Goal: Find specific page/section: Find specific page/section

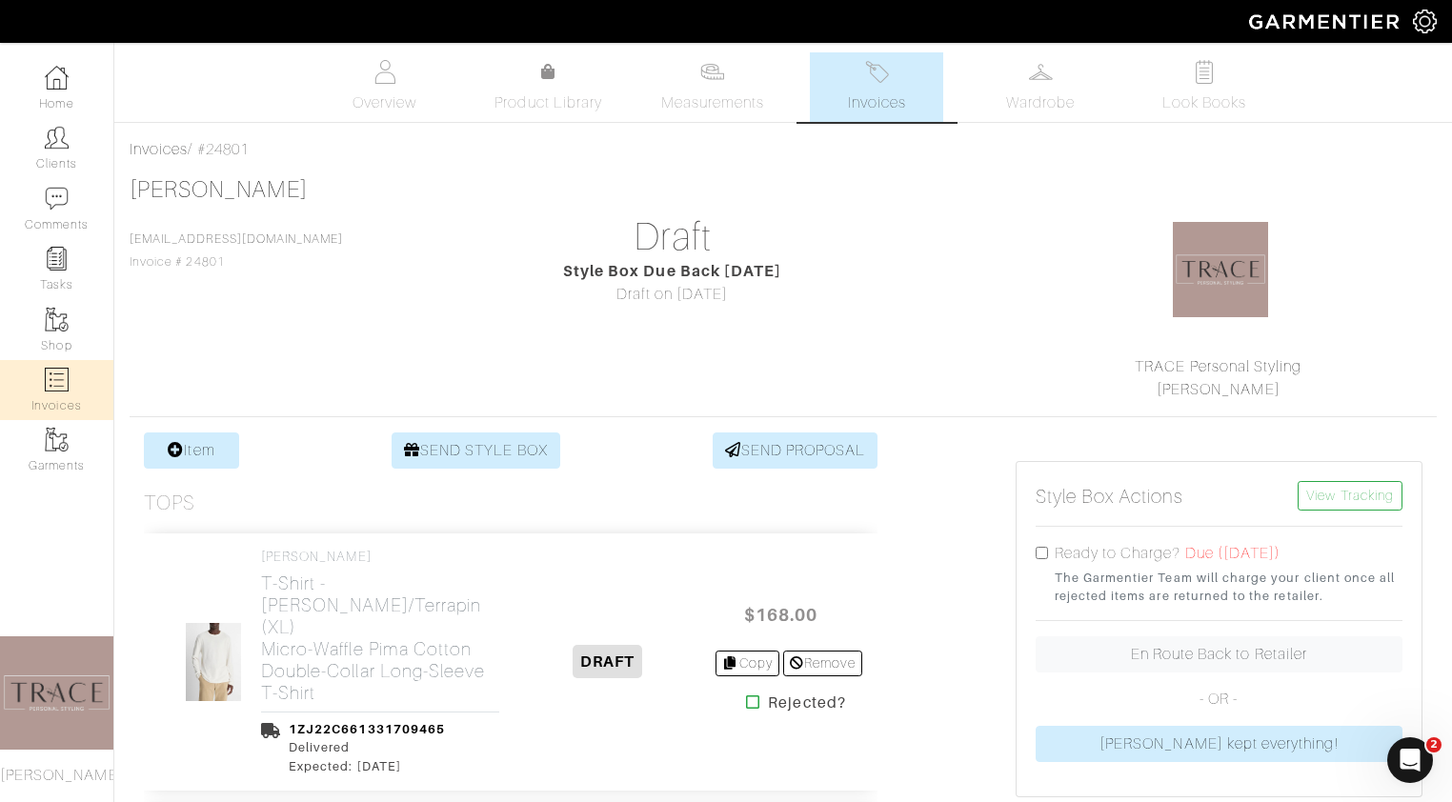
click at [80, 396] on link "Invoices" at bounding box center [56, 390] width 113 height 60
select select
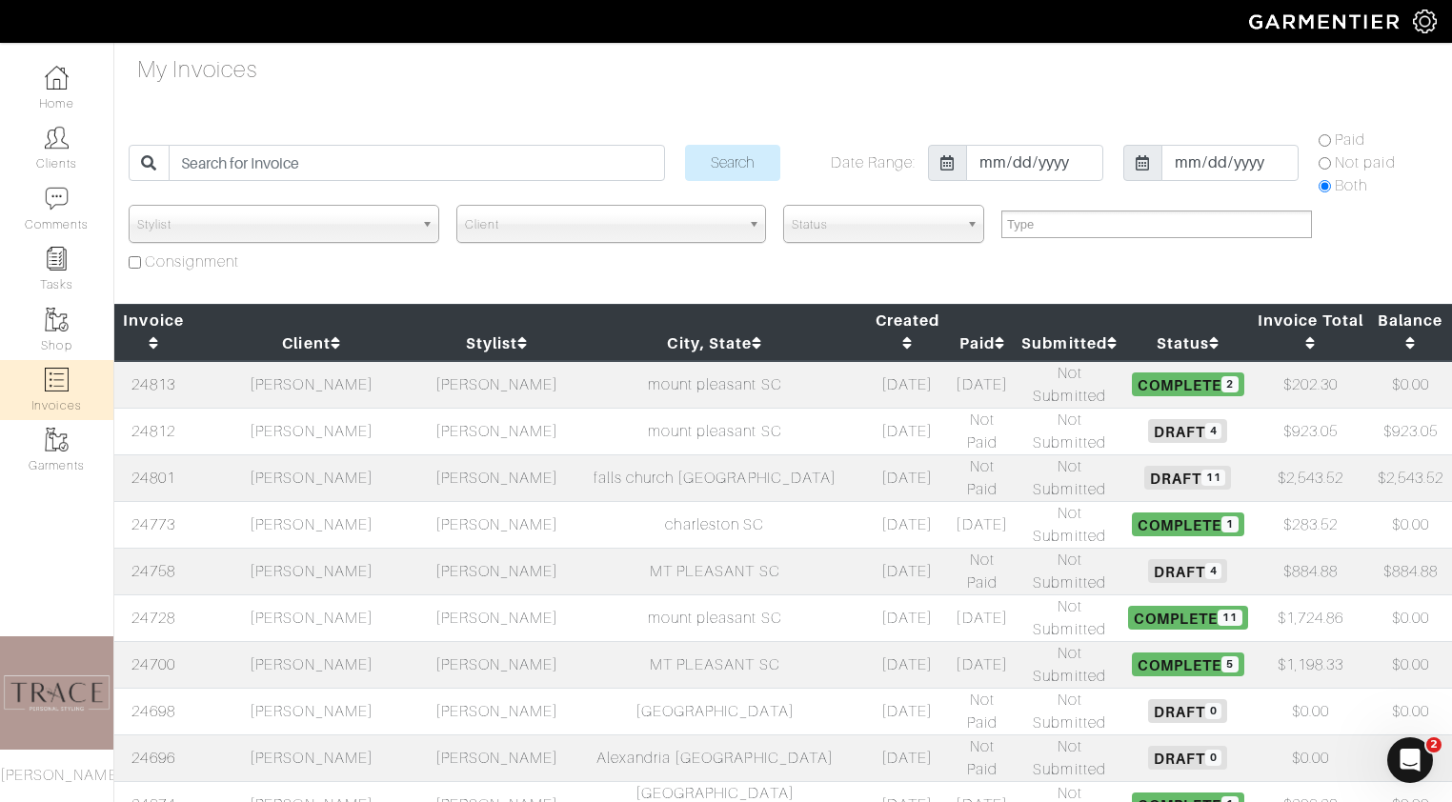
click at [348, 408] on td "[PERSON_NAME]" at bounding box center [311, 431] width 238 height 47
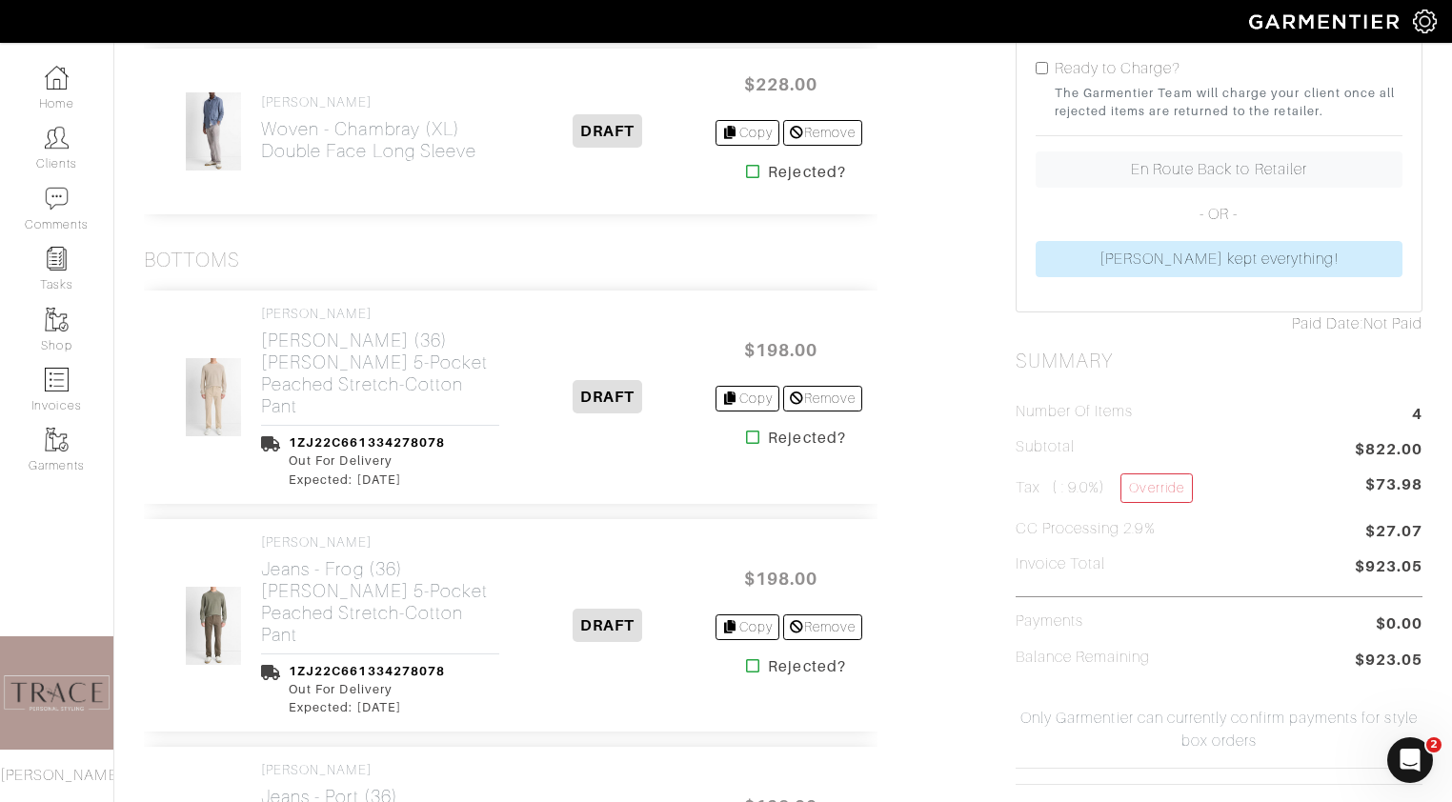
scroll to position [37, 0]
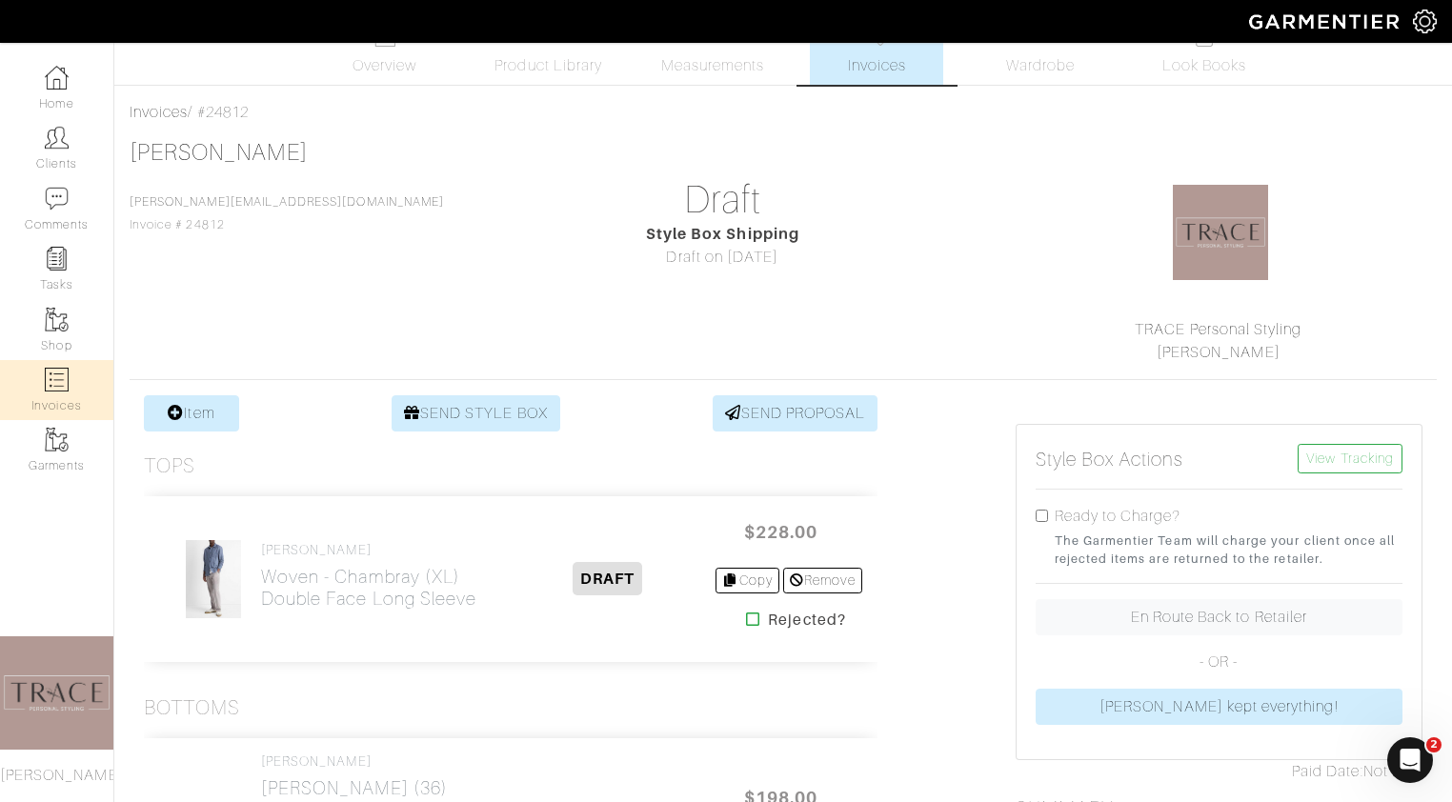
click at [66, 375] on img at bounding box center [57, 380] width 24 height 24
select select
